Goal: Navigation & Orientation: Find specific page/section

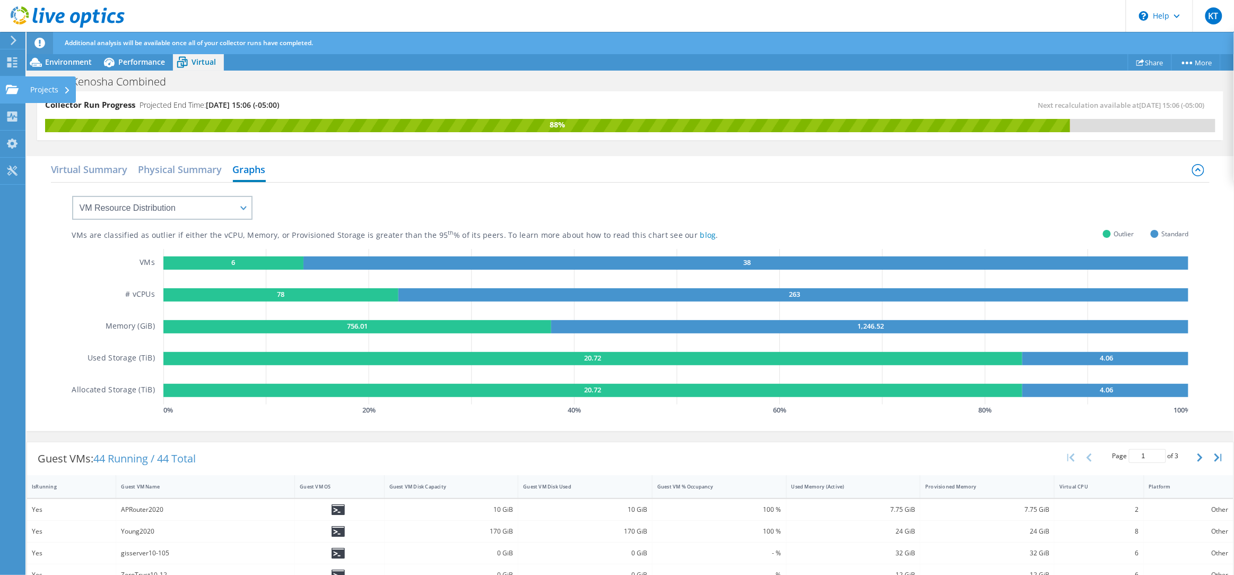
click at [13, 88] on use at bounding box center [12, 88] width 13 height 9
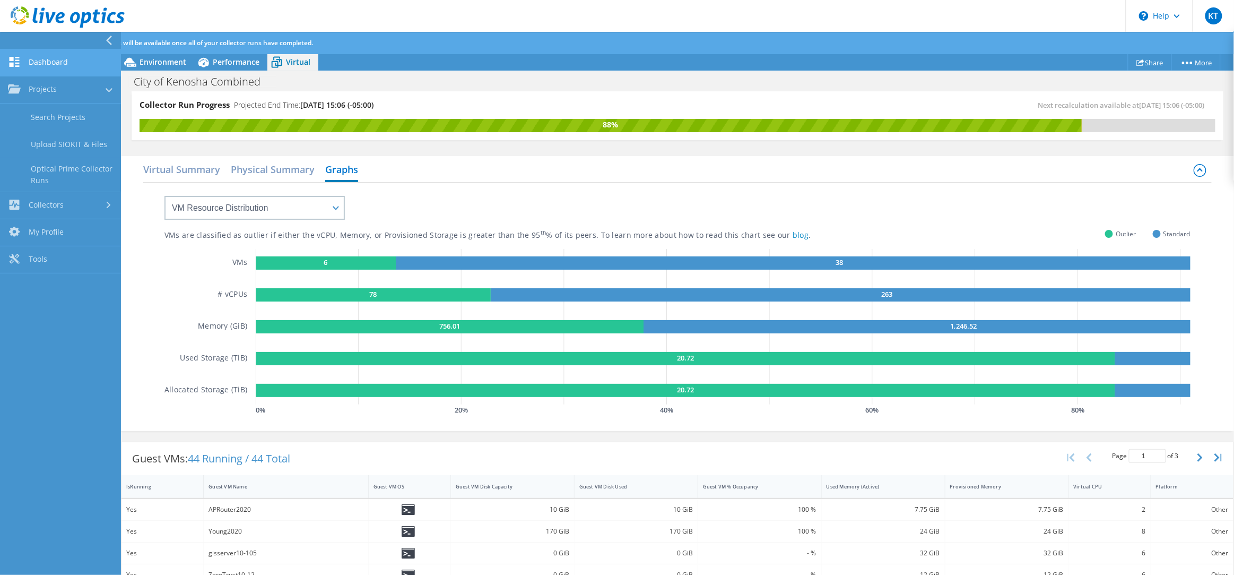
click at [21, 72] on link "Dashboard" at bounding box center [60, 62] width 121 height 27
